Goal: Task Accomplishment & Management: Manage account settings

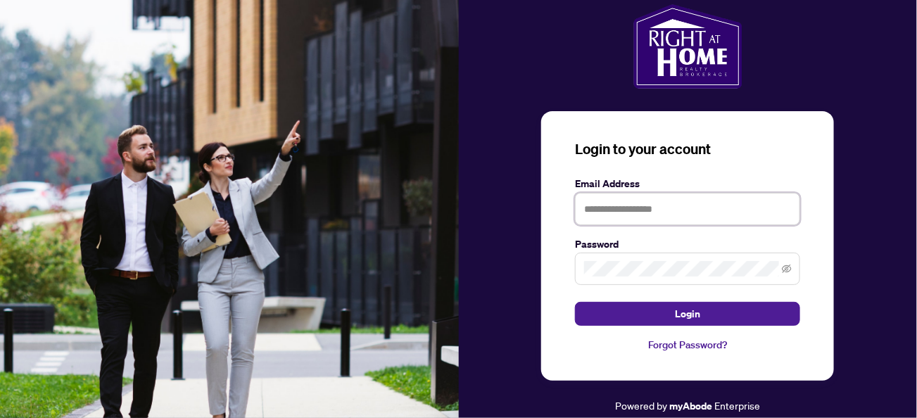
click at [671, 215] on input "text" at bounding box center [687, 209] width 225 height 32
type input "**********"
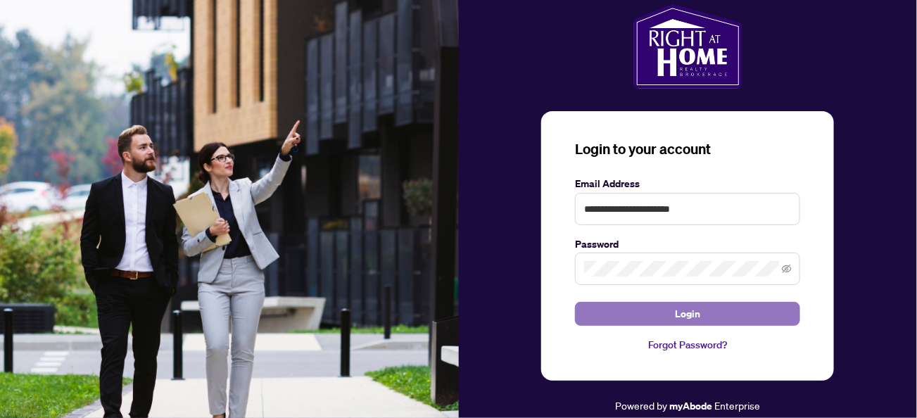
click at [682, 312] on span "Login" at bounding box center [687, 314] width 25 height 23
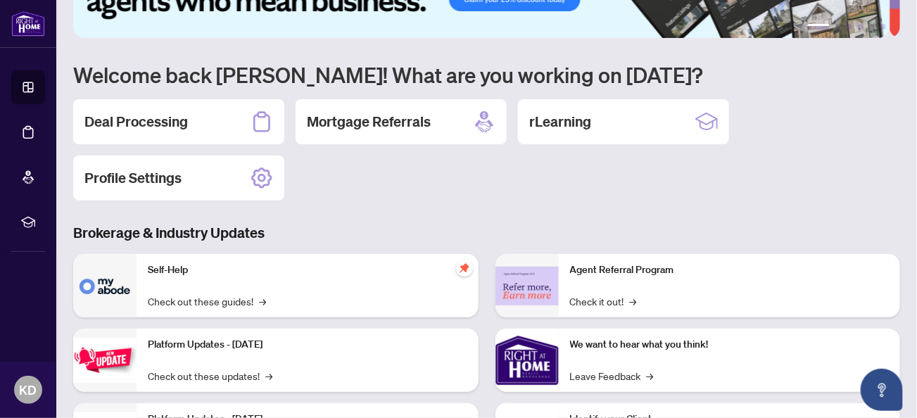
scroll to position [70, 0]
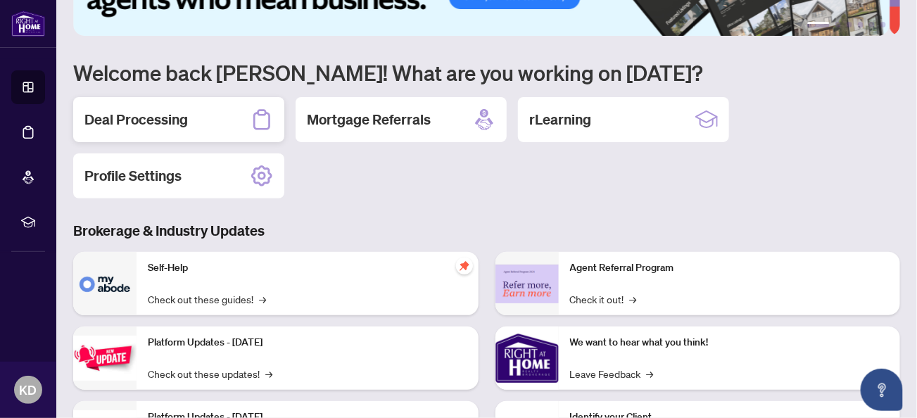
click at [158, 110] on h2 "Deal Processing" at bounding box center [135, 120] width 103 height 20
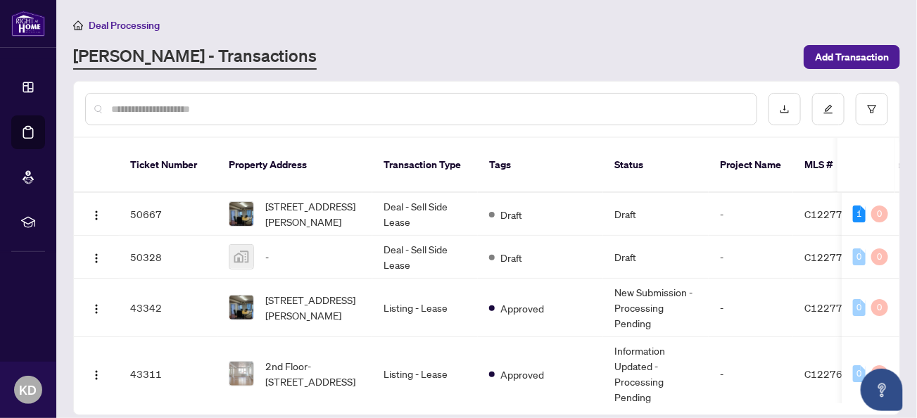
click at [881, 146] on th at bounding box center [866, 165] width 58 height 55
click at [873, 164] on th at bounding box center [866, 165] width 58 height 55
drag, startPoint x: 839, startPoint y: 169, endPoint x: 852, endPoint y: 167, distance: 13.4
click at [852, 167] on th at bounding box center [866, 165] width 58 height 55
click at [881, 386] on icon "Open asap" at bounding box center [882, 388] width 8 height 10
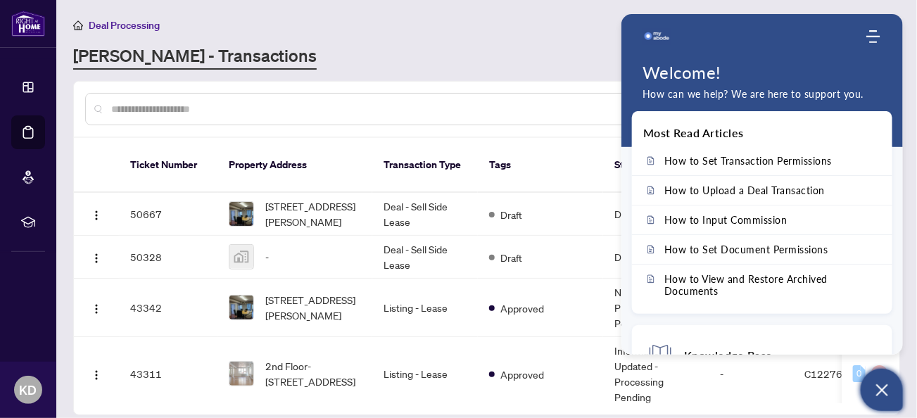
click at [775, 40] on div at bounding box center [753, 37] width 222 height 28
click at [583, 42] on div "Deal Processing RAHR - Transactions Add Transaction" at bounding box center [486, 43] width 827 height 53
click at [886, 387] on icon "Open asap" at bounding box center [882, 390] width 12 height 12
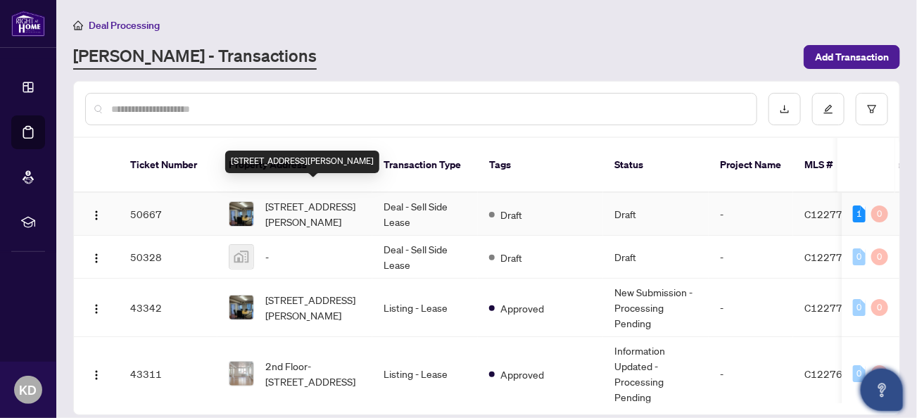
click at [288, 198] on span "[STREET_ADDRESS][PERSON_NAME]" at bounding box center [313, 213] width 96 height 31
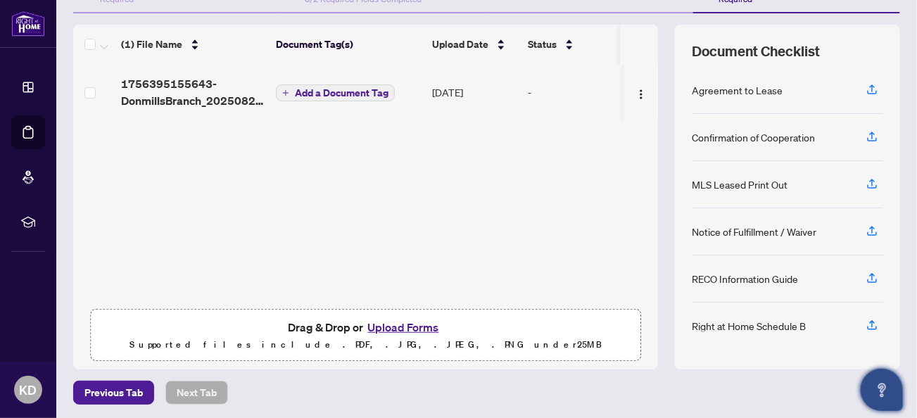
scroll to position [169, 0]
click at [782, 326] on div "Right at Home Schedule B" at bounding box center [749, 324] width 114 height 15
click at [865, 321] on icon "button" at bounding box center [871, 324] width 13 height 13
click at [770, 322] on div "Right at Home Schedule B" at bounding box center [749, 324] width 114 height 15
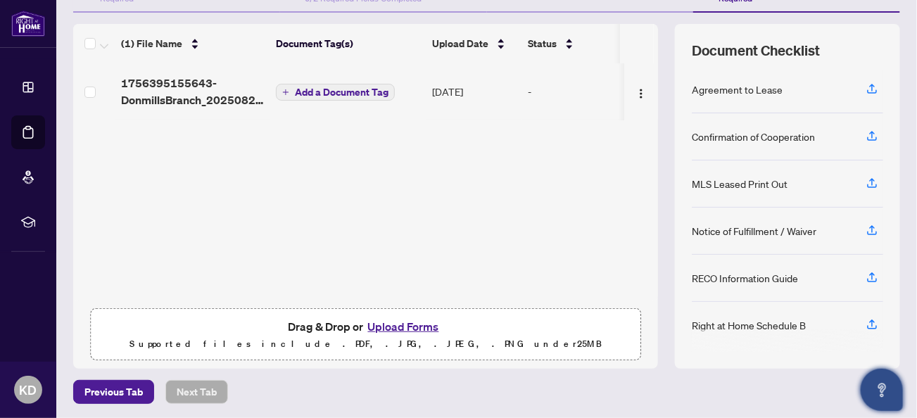
click at [812, 330] on div at bounding box center [787, 341] width 191 height 23
click at [865, 318] on icon "button" at bounding box center [871, 324] width 13 height 13
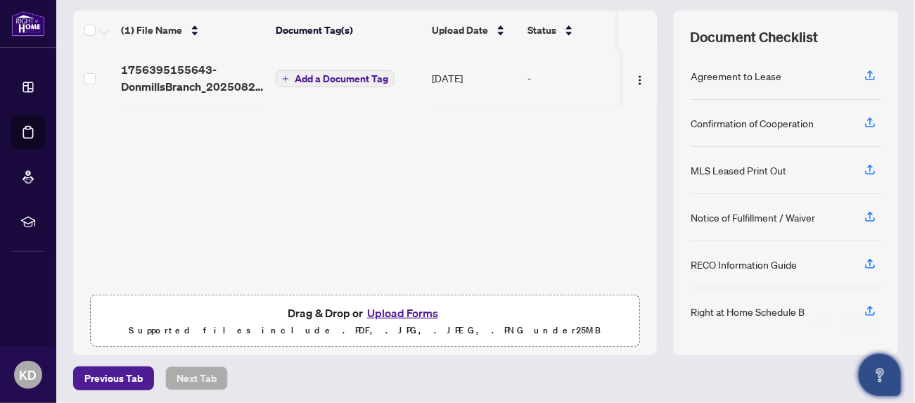
scroll to position [183, 0]
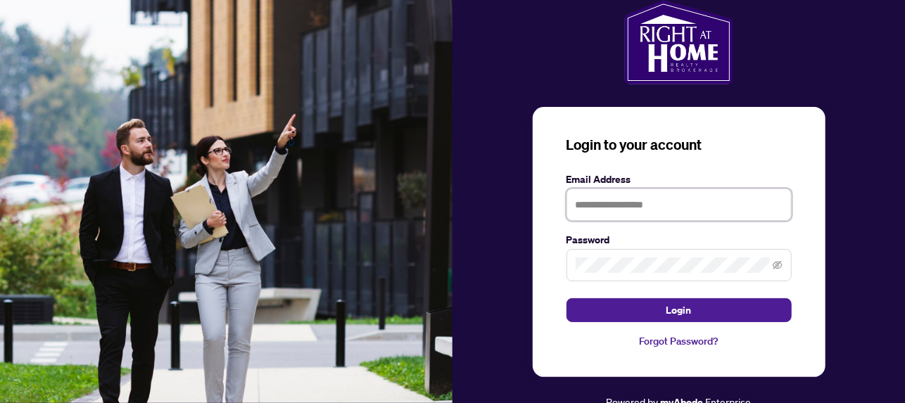
click at [677, 198] on input "text" at bounding box center [678, 205] width 225 height 32
type input "**********"
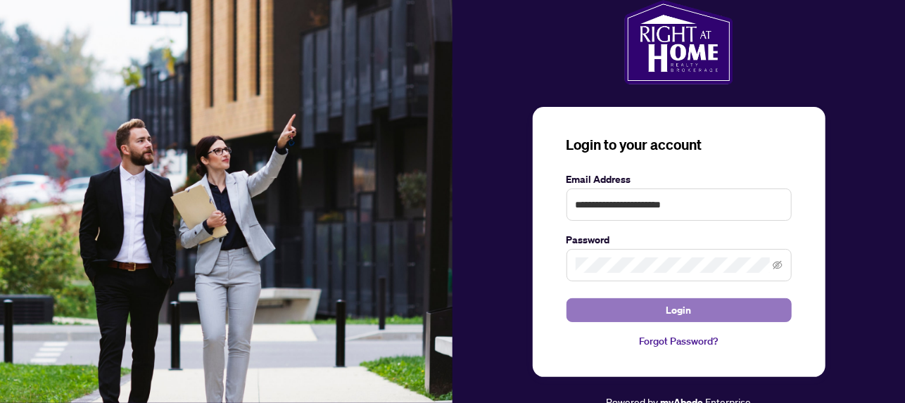
click at [628, 310] on button "Login" at bounding box center [678, 310] width 225 height 24
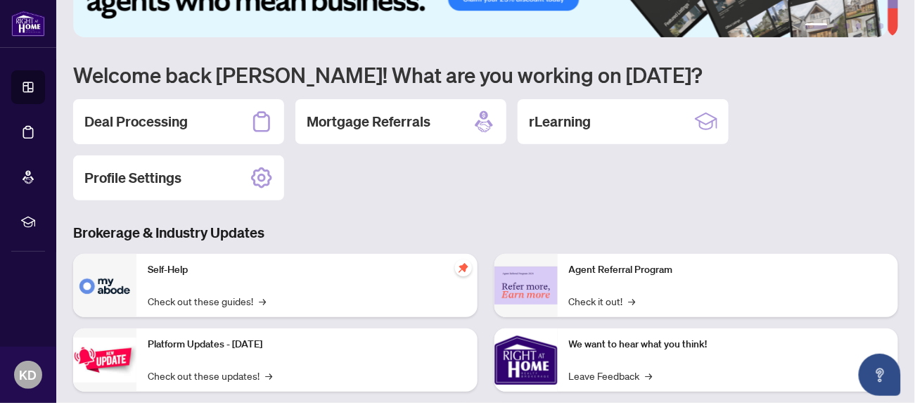
scroll to position [70, 0]
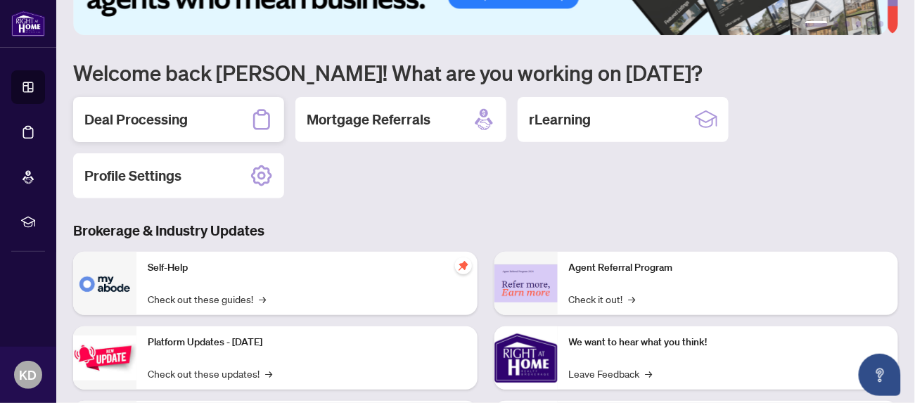
click at [169, 119] on h2 "Deal Processing" at bounding box center [135, 120] width 103 height 20
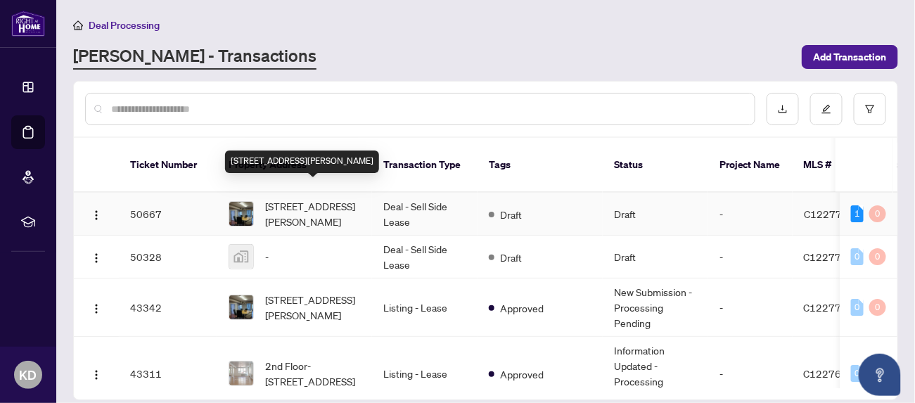
click at [296, 198] on span "[STREET_ADDRESS][PERSON_NAME]" at bounding box center [313, 213] width 96 height 31
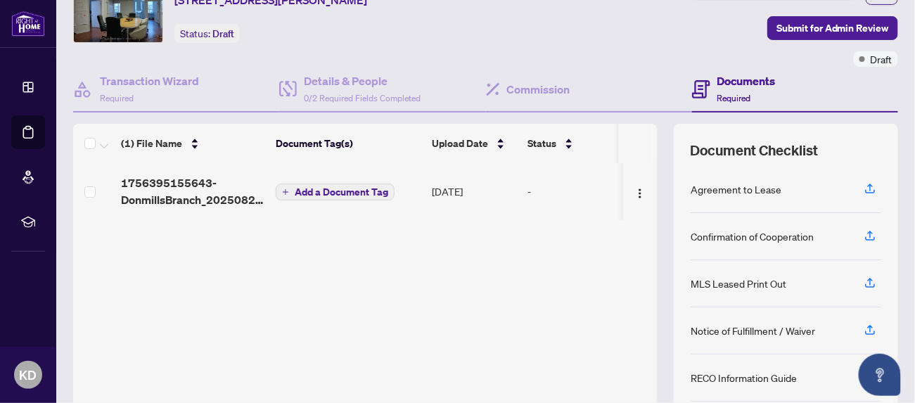
scroll to position [70, 0]
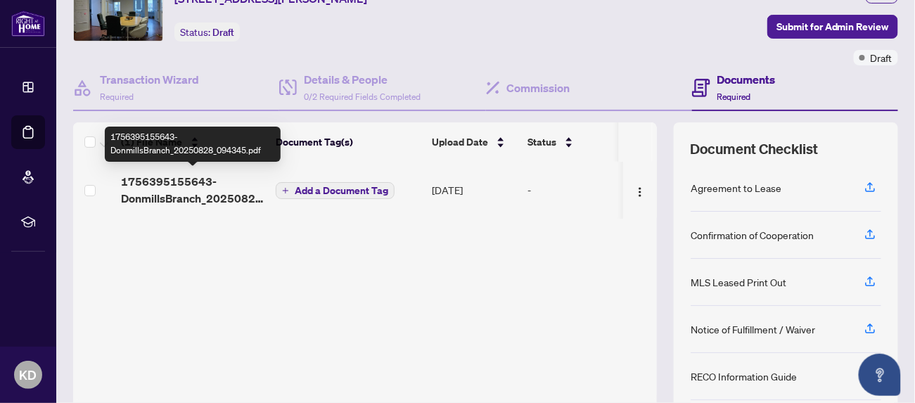
click at [226, 190] on span "1756395155643-DonmillsBranch_20250828_094345.pdf" at bounding box center [193, 190] width 144 height 34
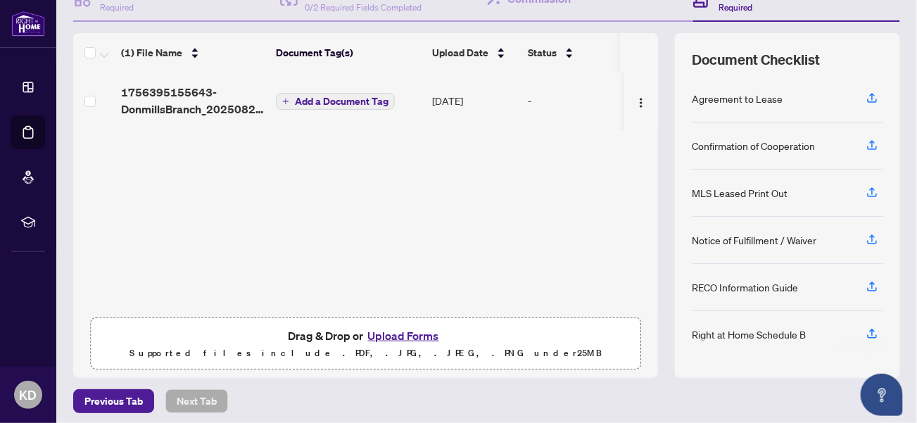
scroll to position [164, 0]
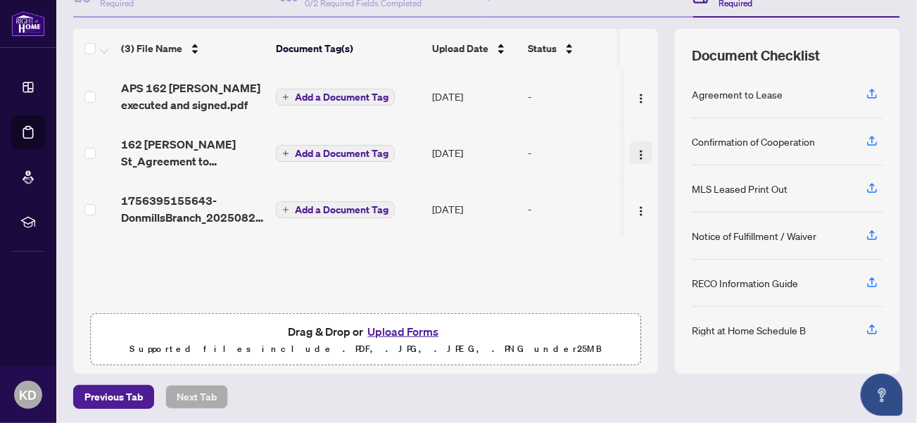
click at [635, 152] on img "button" at bounding box center [640, 154] width 11 height 11
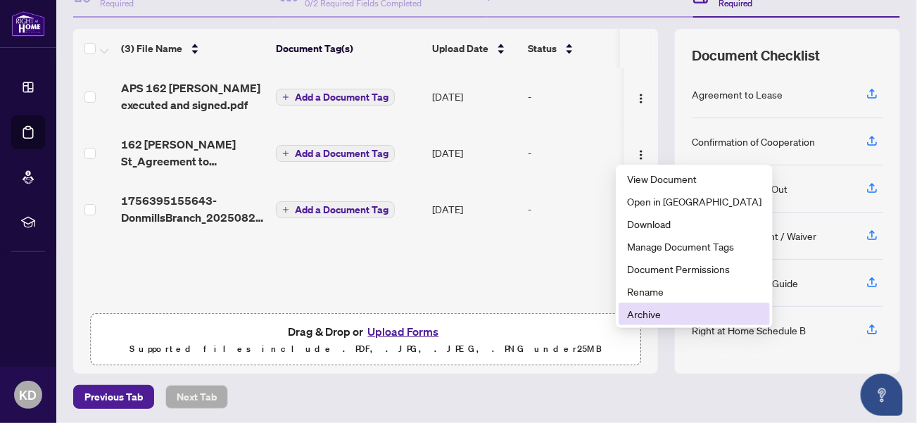
click at [640, 317] on span "Archive" at bounding box center [694, 313] width 134 height 15
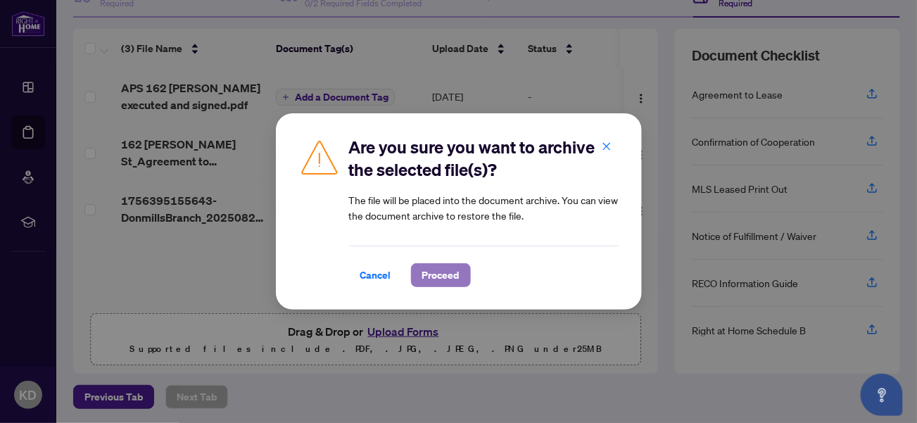
click at [447, 274] on span "Proceed" at bounding box center [440, 275] width 37 height 23
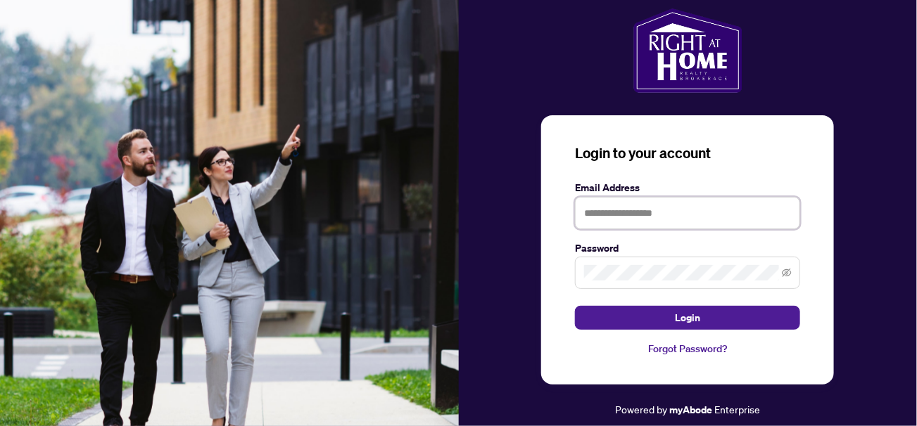
click at [621, 214] on input "text" at bounding box center [687, 213] width 225 height 32
type input "**********"
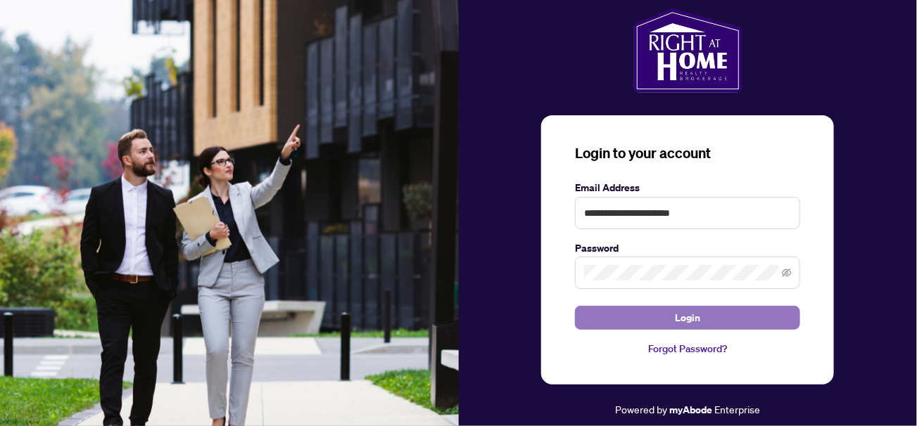
click at [670, 310] on button "Login" at bounding box center [687, 318] width 225 height 24
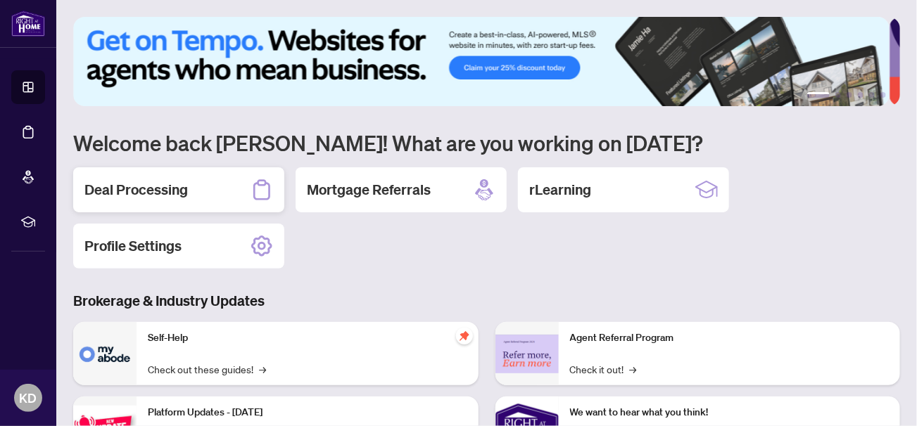
click at [141, 189] on h2 "Deal Processing" at bounding box center [135, 190] width 103 height 20
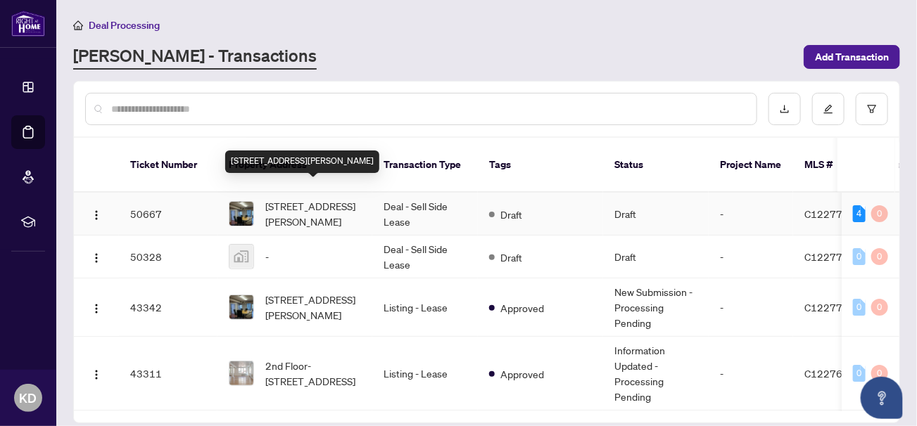
click at [310, 198] on span "[STREET_ADDRESS][PERSON_NAME]" at bounding box center [313, 213] width 96 height 31
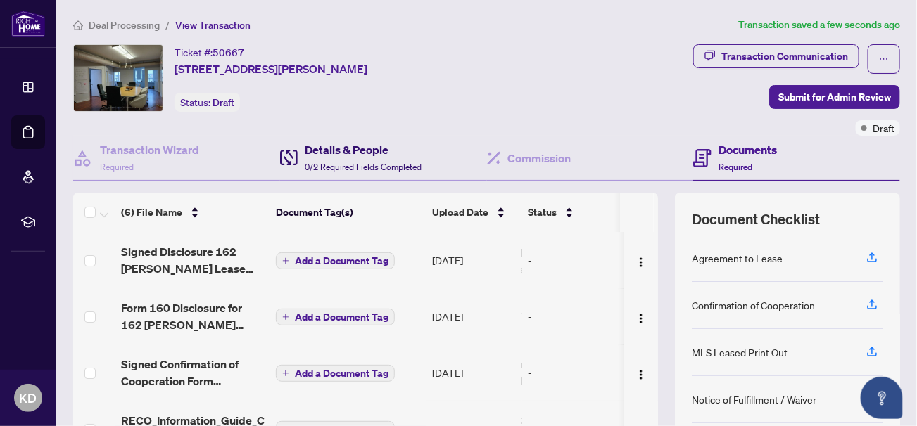
click at [357, 162] on span "0/2 Required Fields Completed" at bounding box center [363, 167] width 117 height 11
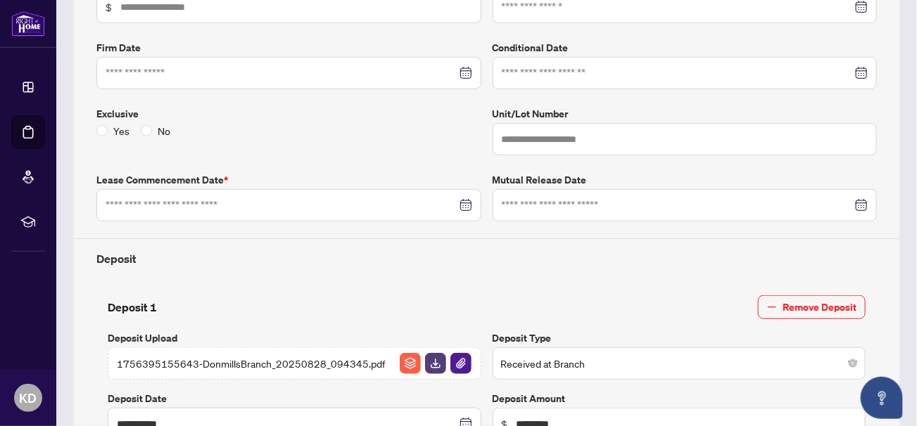
scroll to position [70, 0]
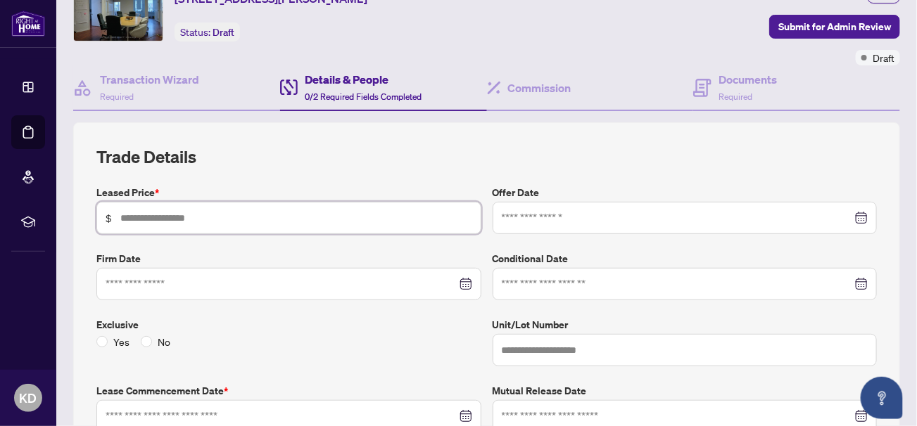
click at [226, 215] on input "text" at bounding box center [296, 217] width 352 height 15
type input "*****"
click at [526, 210] on input at bounding box center [677, 217] width 351 height 15
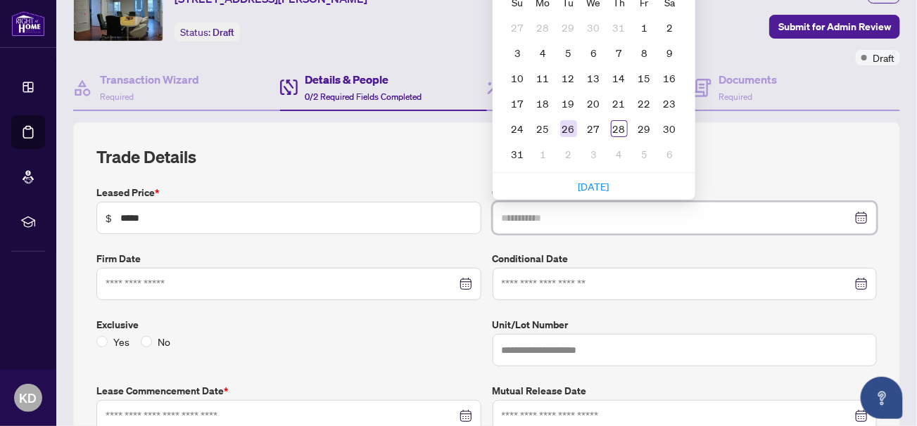
type input "**********"
click at [560, 125] on div "26" at bounding box center [568, 128] width 17 height 17
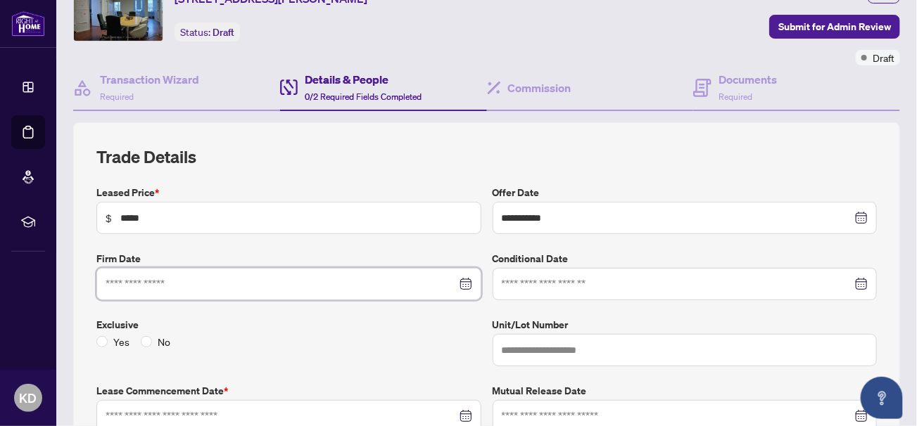
click at [174, 283] on input at bounding box center [281, 284] width 351 height 15
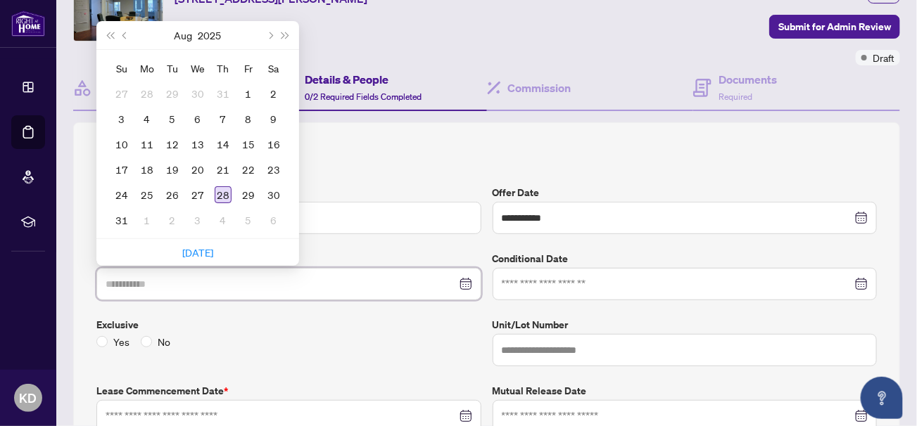
type input "**********"
click at [227, 194] on div "28" at bounding box center [223, 194] width 17 height 17
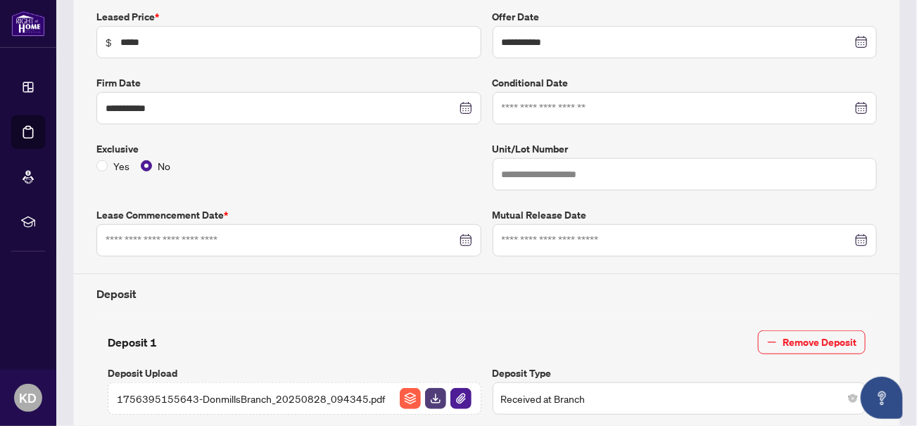
scroll to position [281, 0]
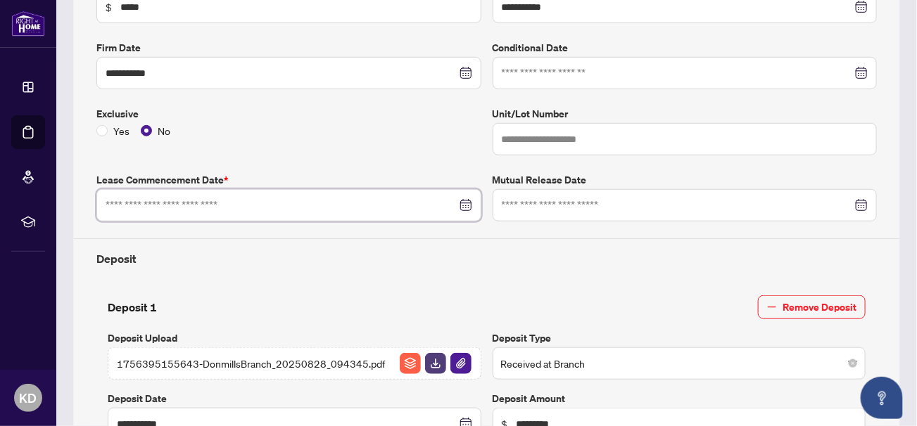
click at [302, 198] on input at bounding box center [281, 205] width 351 height 15
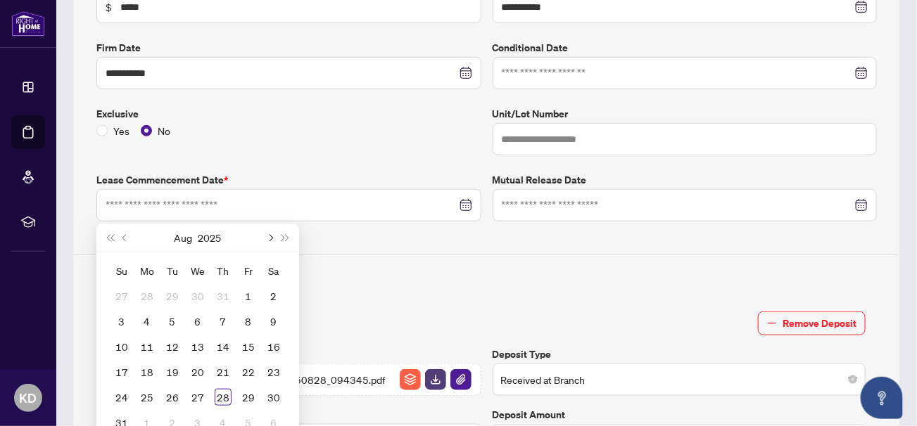
click at [272, 232] on button "Next month (PageDown)" at bounding box center [269, 238] width 15 height 28
type input "**********"
click at [199, 296] on div "1" at bounding box center [197, 296] width 17 height 17
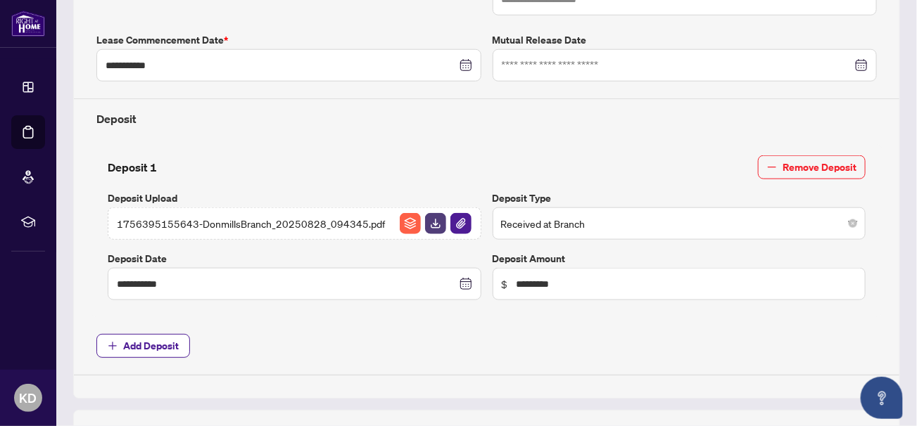
scroll to position [422, 0]
click at [431, 223] on img "button" at bounding box center [435, 223] width 21 height 21
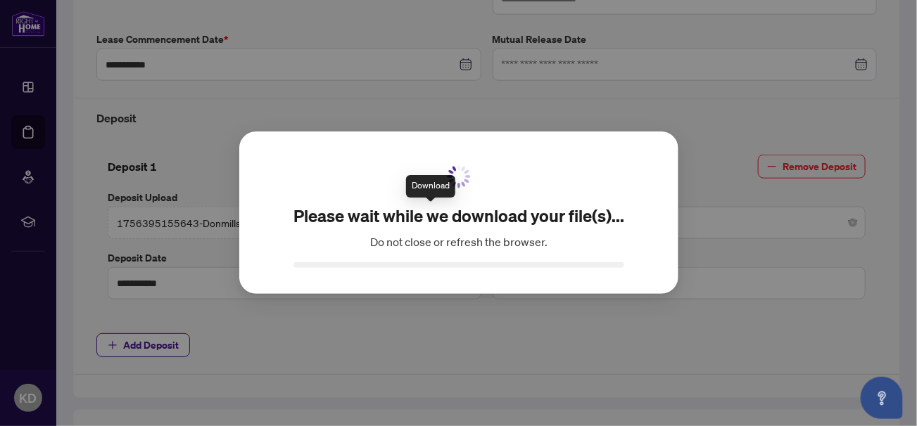
click at [431, 223] on h2 "Please wait while we download your file(s)..." at bounding box center [458, 216] width 331 height 23
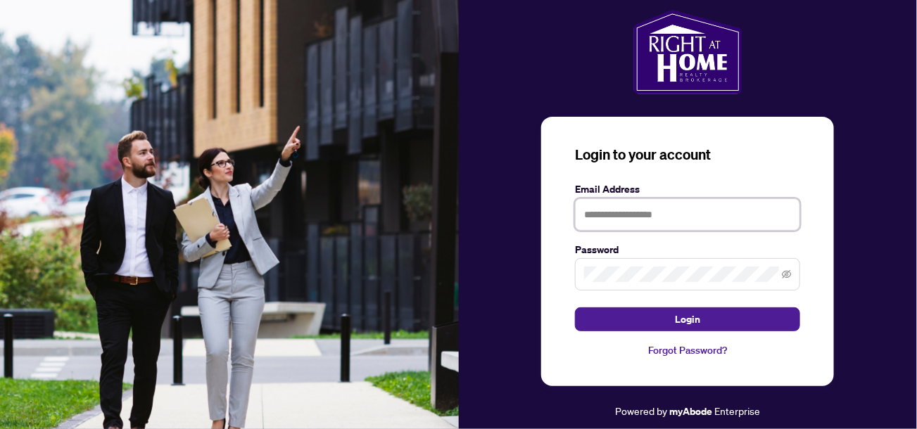
click at [595, 221] on input "text" at bounding box center [687, 214] width 225 height 32
type input "**********"
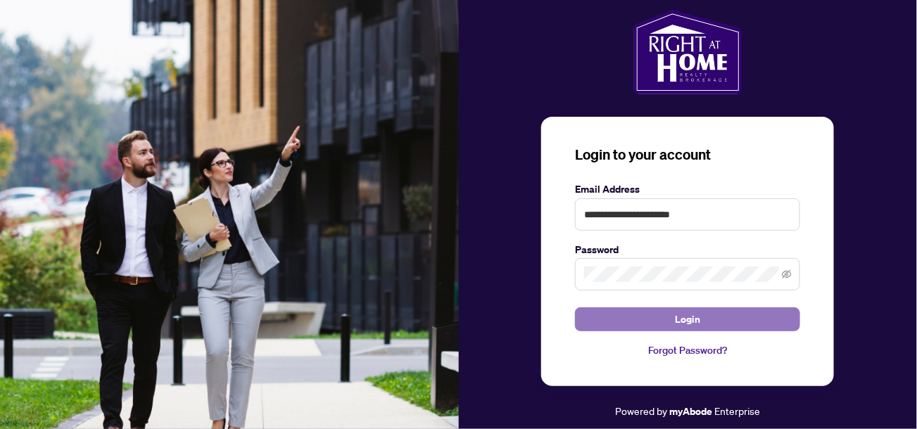
click at [635, 317] on button "Login" at bounding box center [687, 319] width 225 height 24
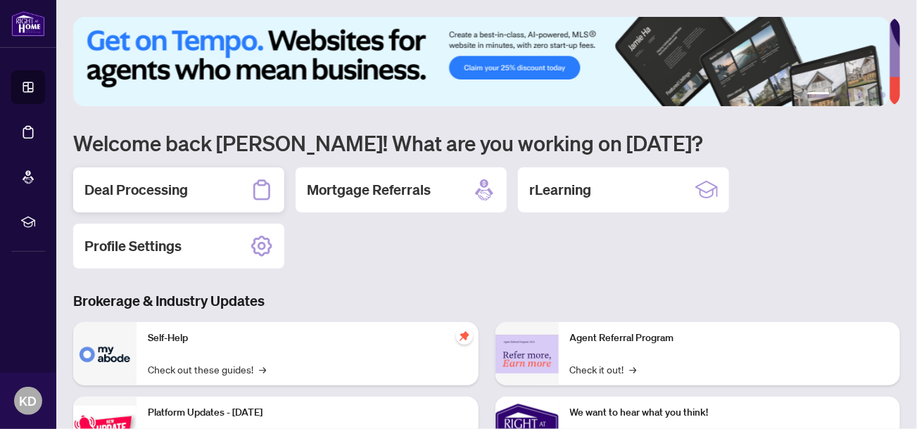
click at [178, 188] on h2 "Deal Processing" at bounding box center [135, 190] width 103 height 20
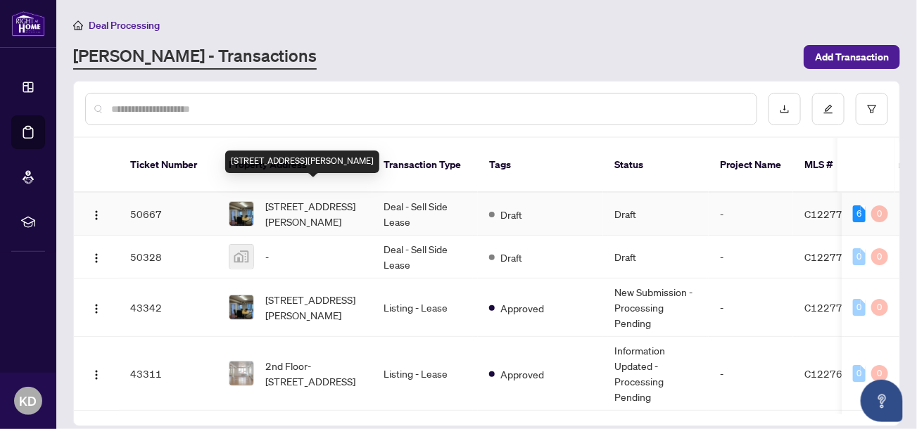
click at [326, 201] on span "[STREET_ADDRESS][PERSON_NAME]" at bounding box center [313, 213] width 96 height 31
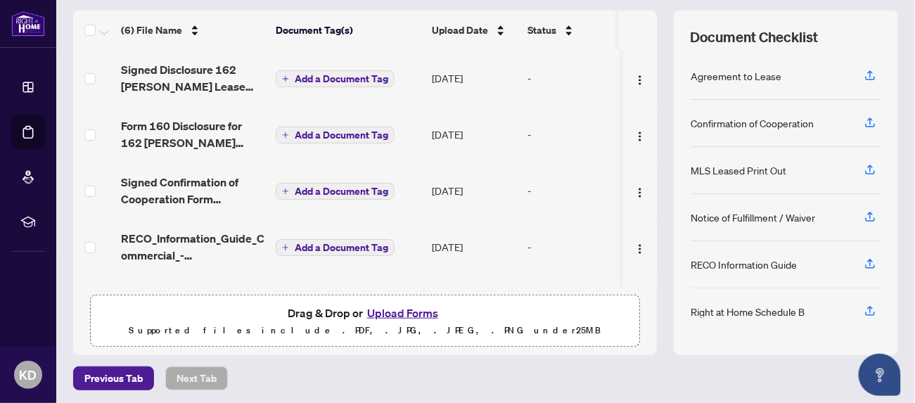
scroll to position [183, 0]
click at [633, 369] on div "Previous Tab Next Tab" at bounding box center [485, 378] width 825 height 24
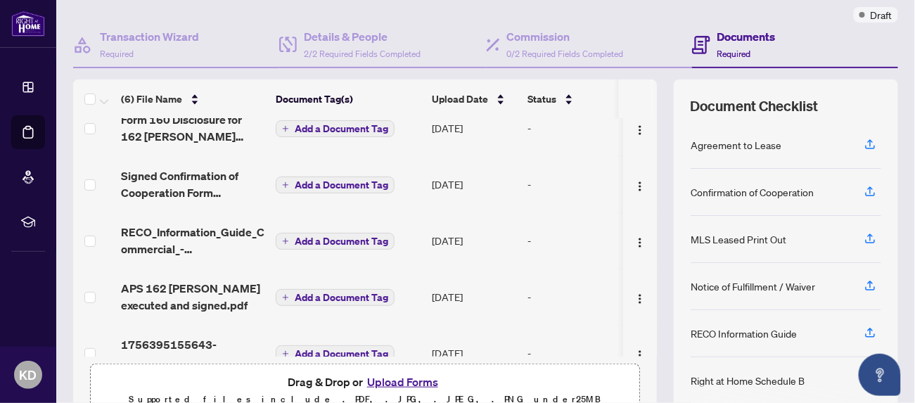
scroll to position [104, 0]
